Goal: Information Seeking & Learning: Learn about a topic

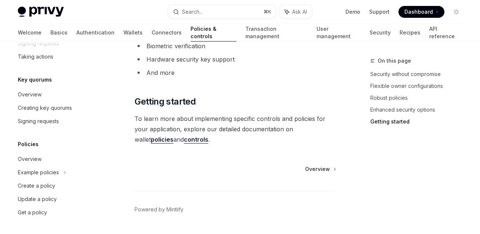
scroll to position [615, 0]
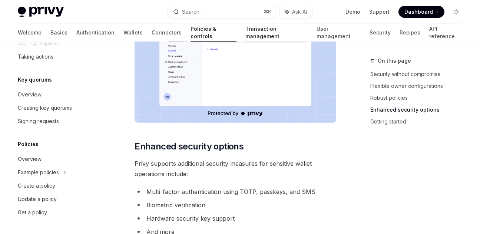
click at [256, 37] on link "Transaction management" at bounding box center [276, 33] width 62 height 18
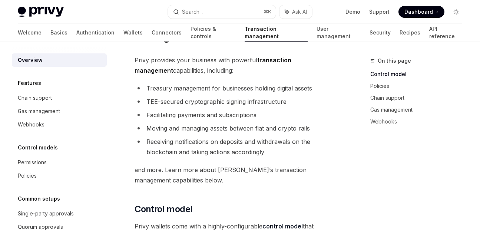
scroll to position [45, 0]
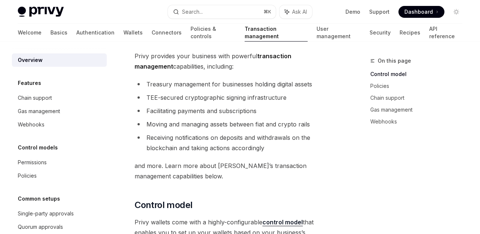
click at [43, 0] on div "Privy Docs home page Search... ⌘ K Ask AI Demo Support Dashboard Dashboard Sear…" at bounding box center [240, 12] width 445 height 24
click at [42, 11] on img at bounding box center [41, 12] width 46 height 10
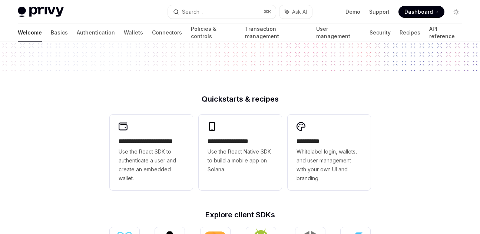
scroll to position [139, 0]
click at [77, 34] on link "Authentication" at bounding box center [96, 33] width 38 height 18
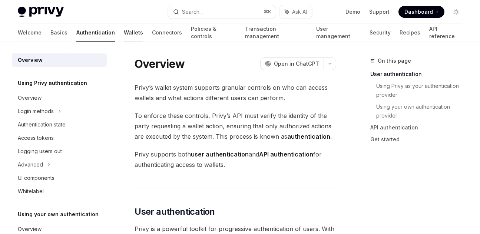
click at [124, 35] on link "Wallets" at bounding box center [133, 33] width 19 height 18
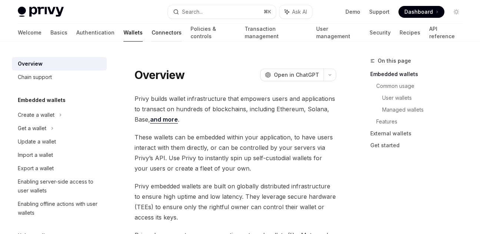
click at [152, 35] on link "Connectors" at bounding box center [167, 33] width 30 height 18
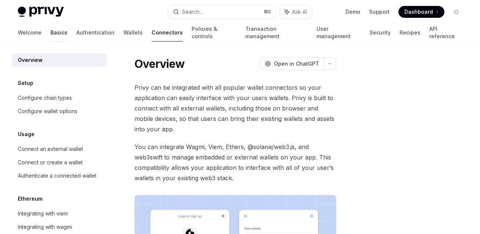
click at [50, 34] on link "Basics" at bounding box center [58, 33] width 17 height 18
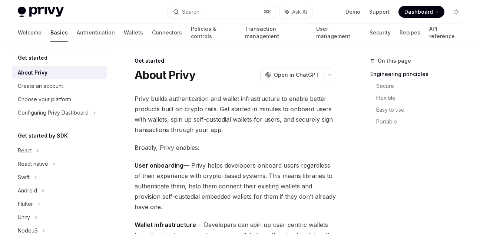
click at [47, 12] on img at bounding box center [41, 12] width 46 height 10
type textarea "*"
